Goal: Transaction & Acquisition: Purchase product/service

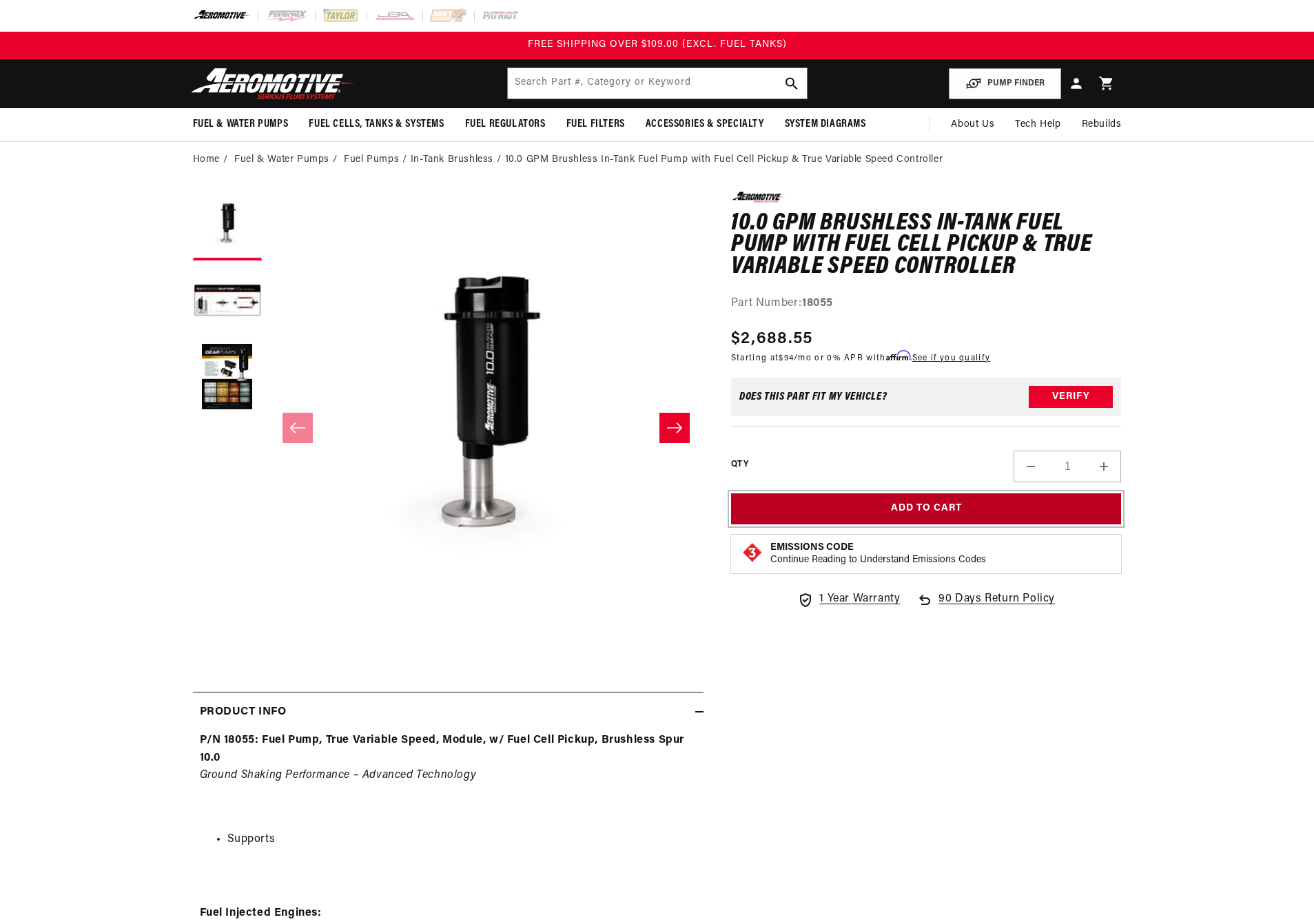
click at [876, 501] on button "Add to Cart" at bounding box center [926, 508] width 391 height 31
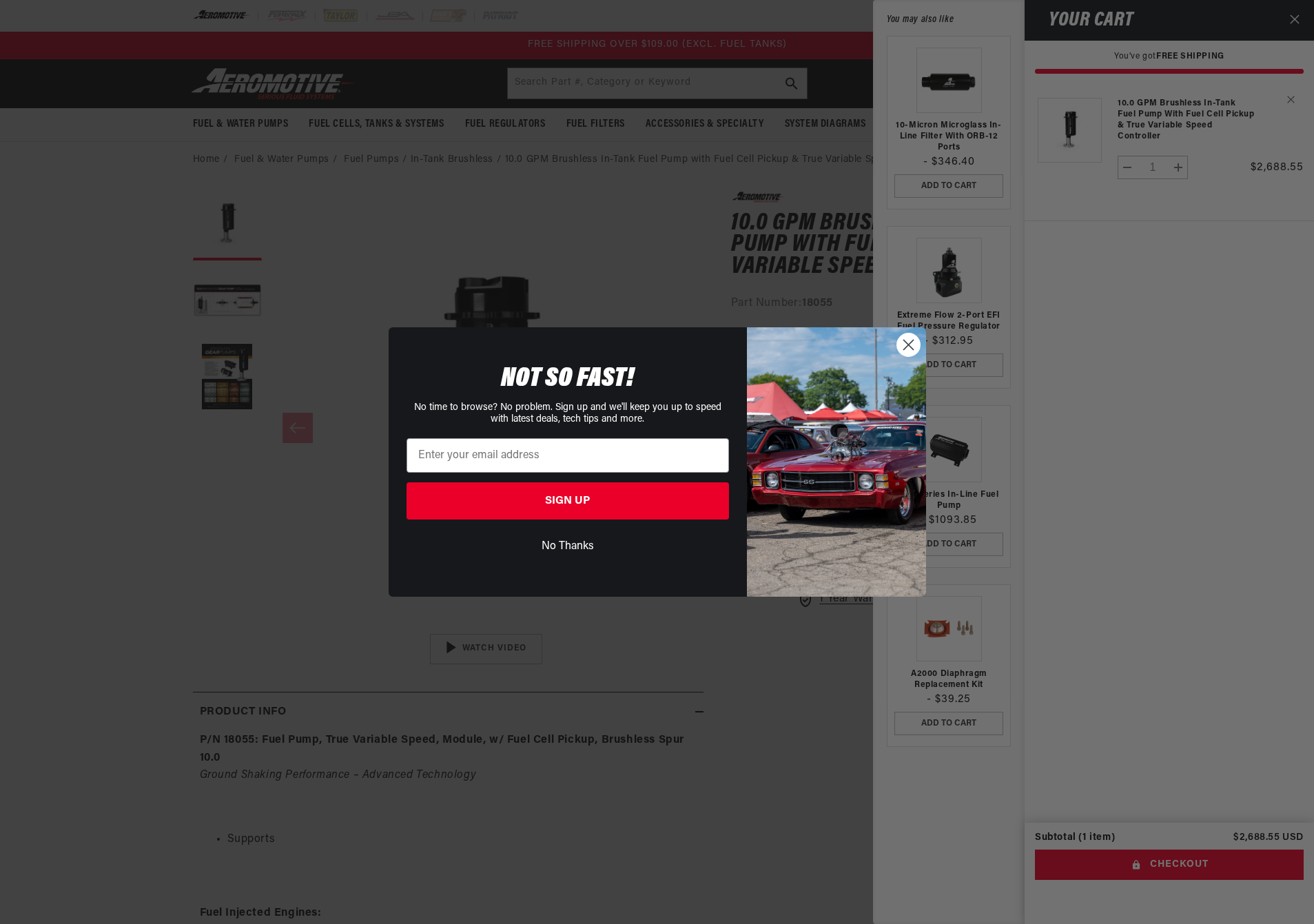
click at [907, 344] on icon "Close dialog" at bounding box center [908, 345] width 10 height 10
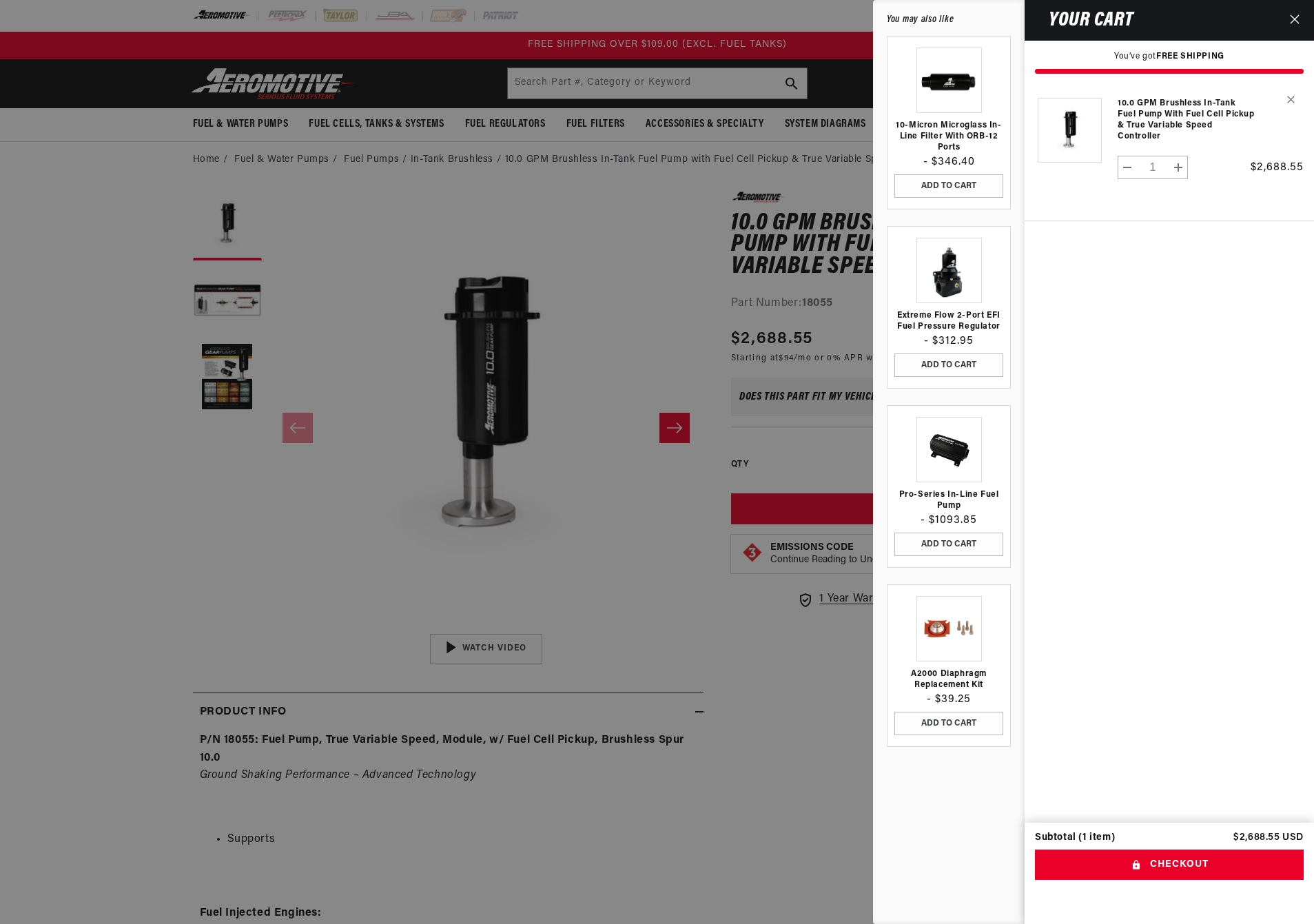
click at [1293, 18] on icon "Close" at bounding box center [1294, 20] width 9 height 9
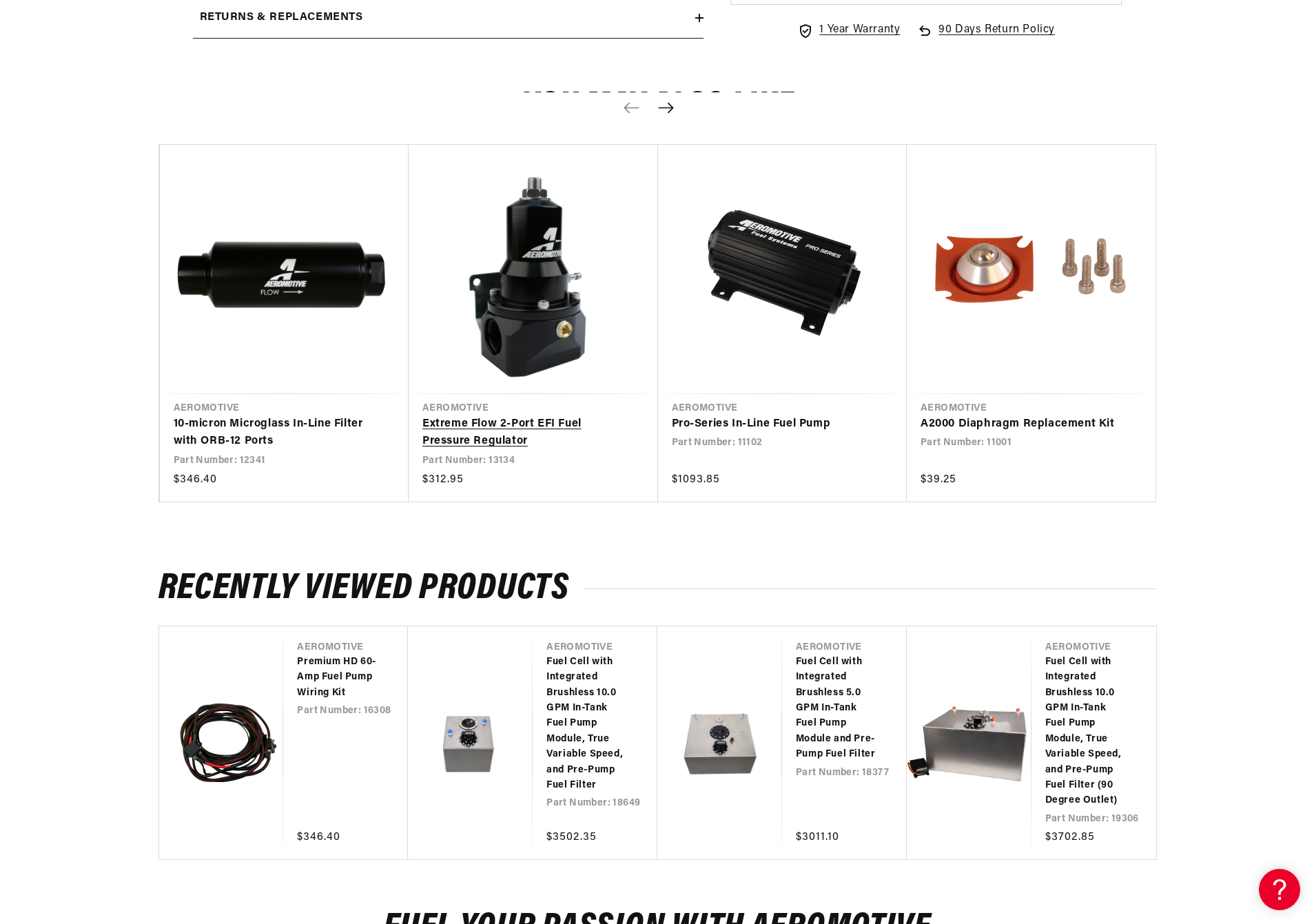
scroll to position [2494, 0]
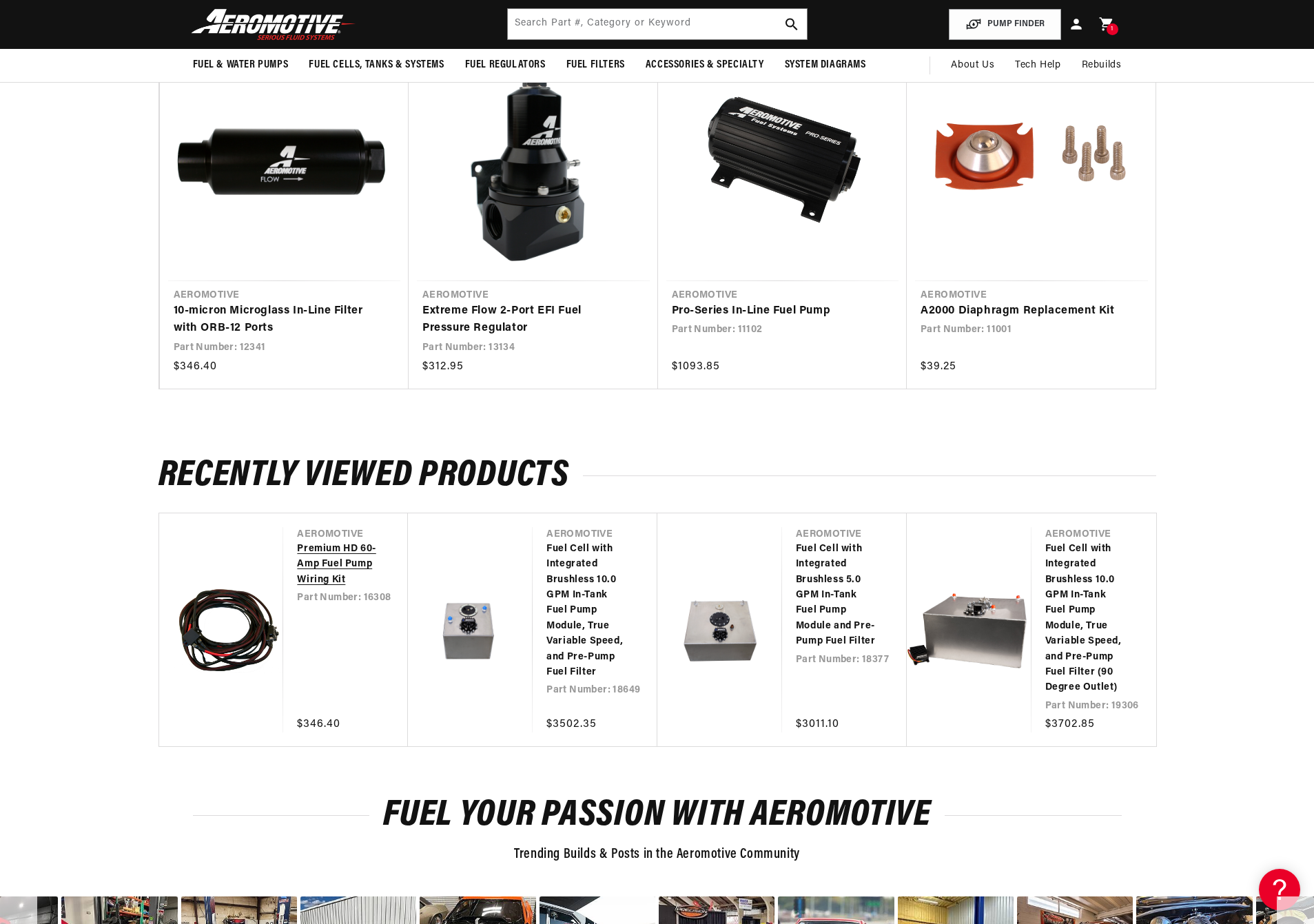
click at [326, 554] on link "Premium HD 60-Amp Fuel Pump Wiring Kit" at bounding box center [339, 565] width 83 height 46
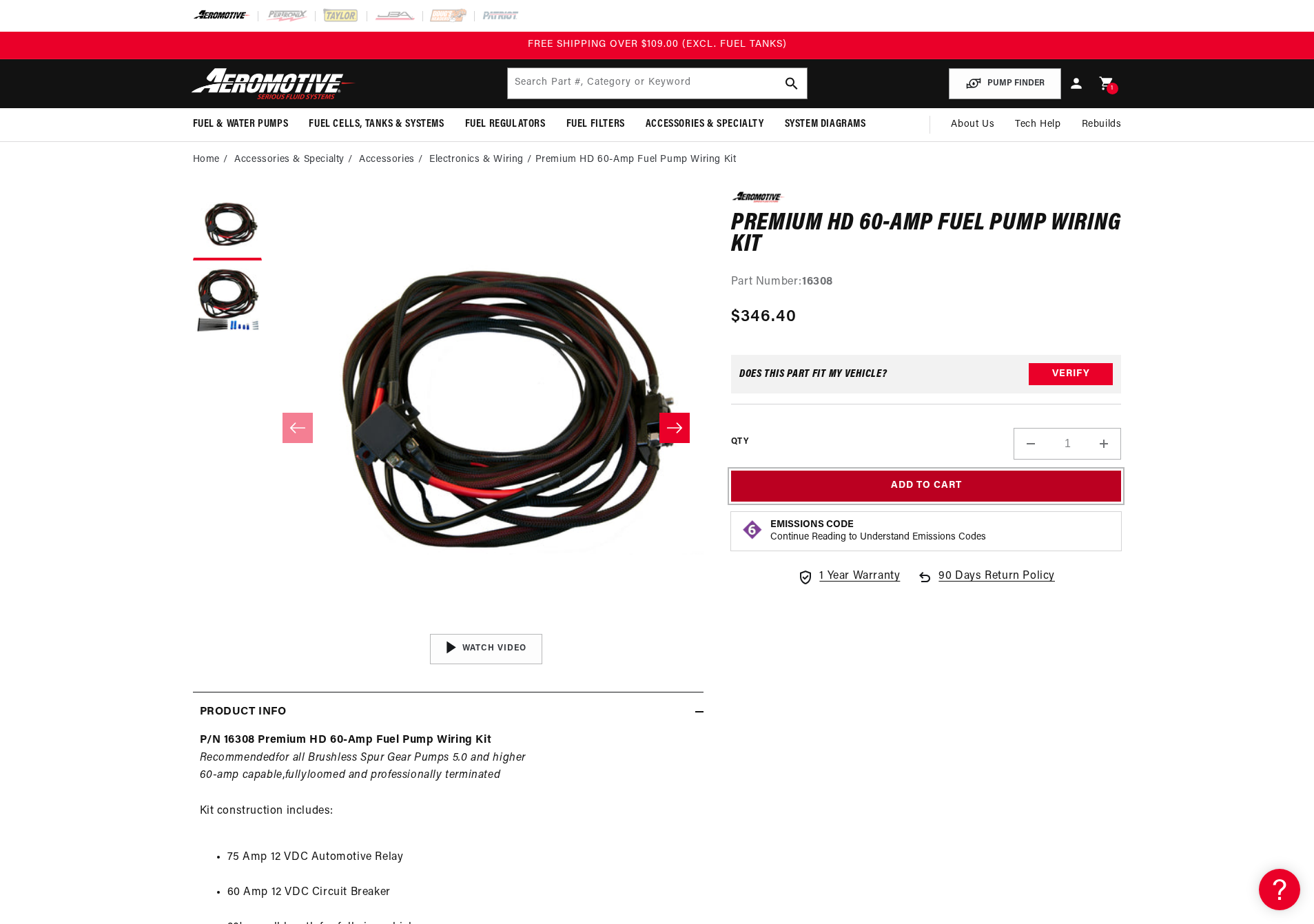
click at [949, 483] on button "Add to Cart" at bounding box center [926, 486] width 391 height 31
